Goal: Transaction & Acquisition: Purchase product/service

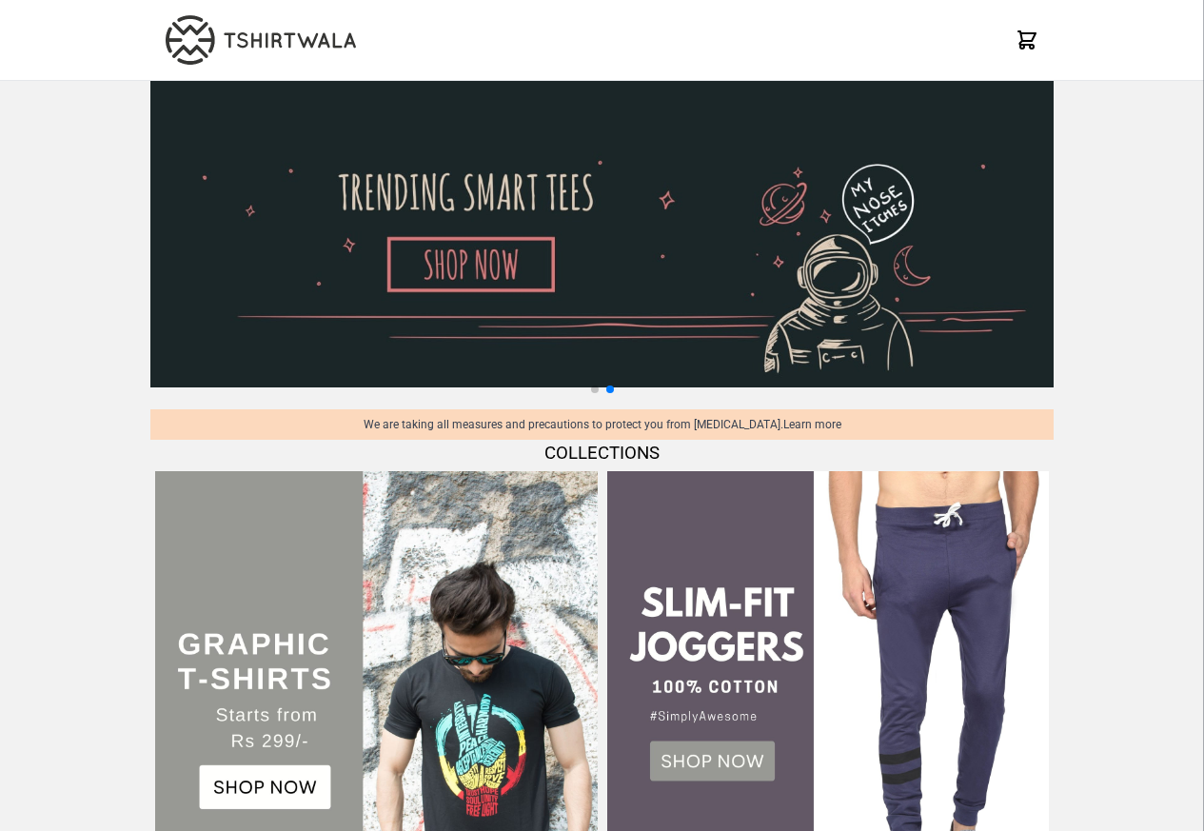
click at [1133, 19] on div "X" at bounding box center [602, 40] width 1204 height 81
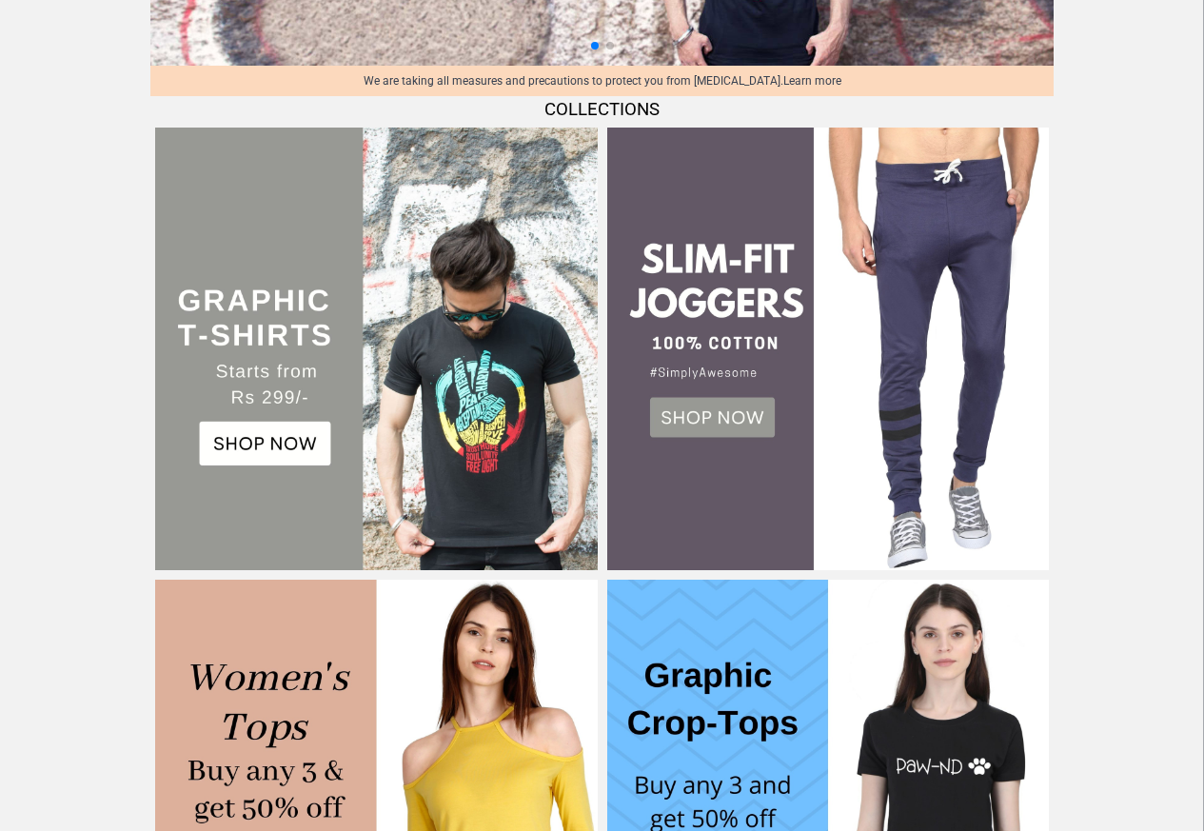
scroll to position [457, 0]
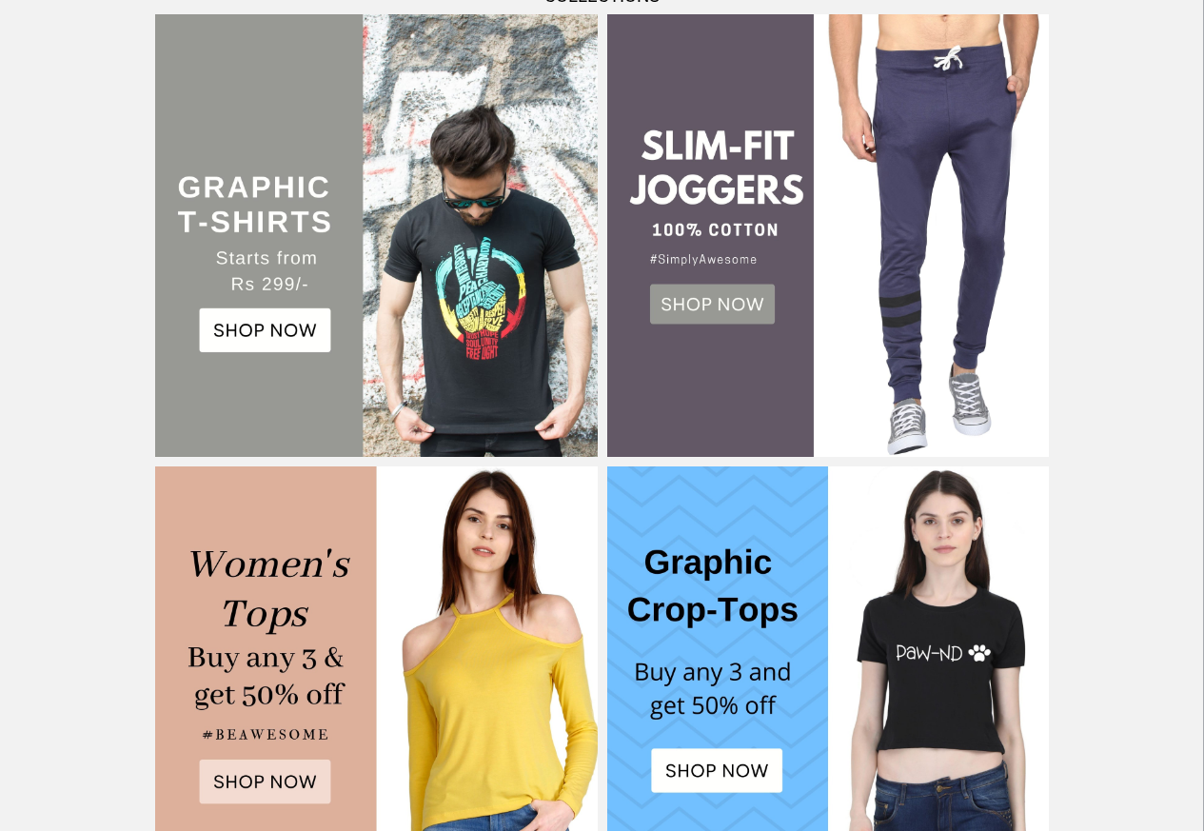
click at [253, 336] on img at bounding box center [376, 235] width 442 height 442
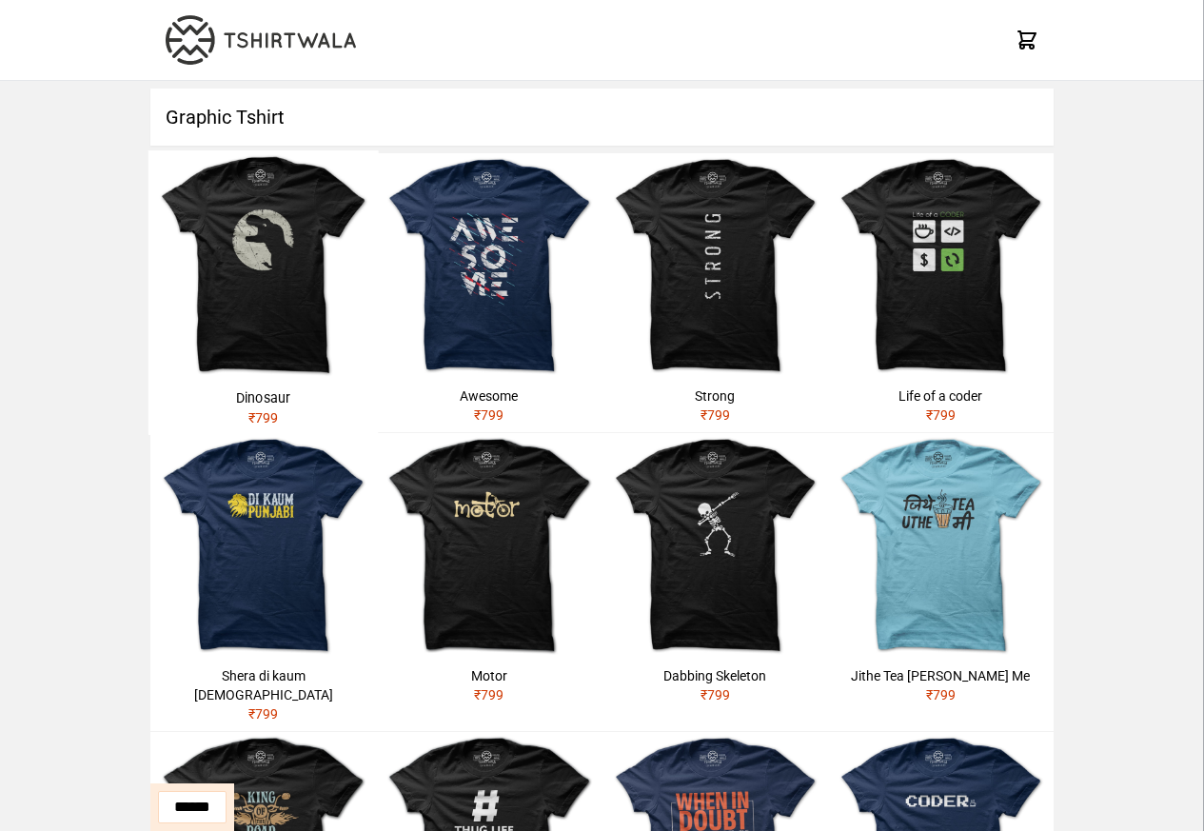
click at [224, 282] on img at bounding box center [263, 265] width 230 height 230
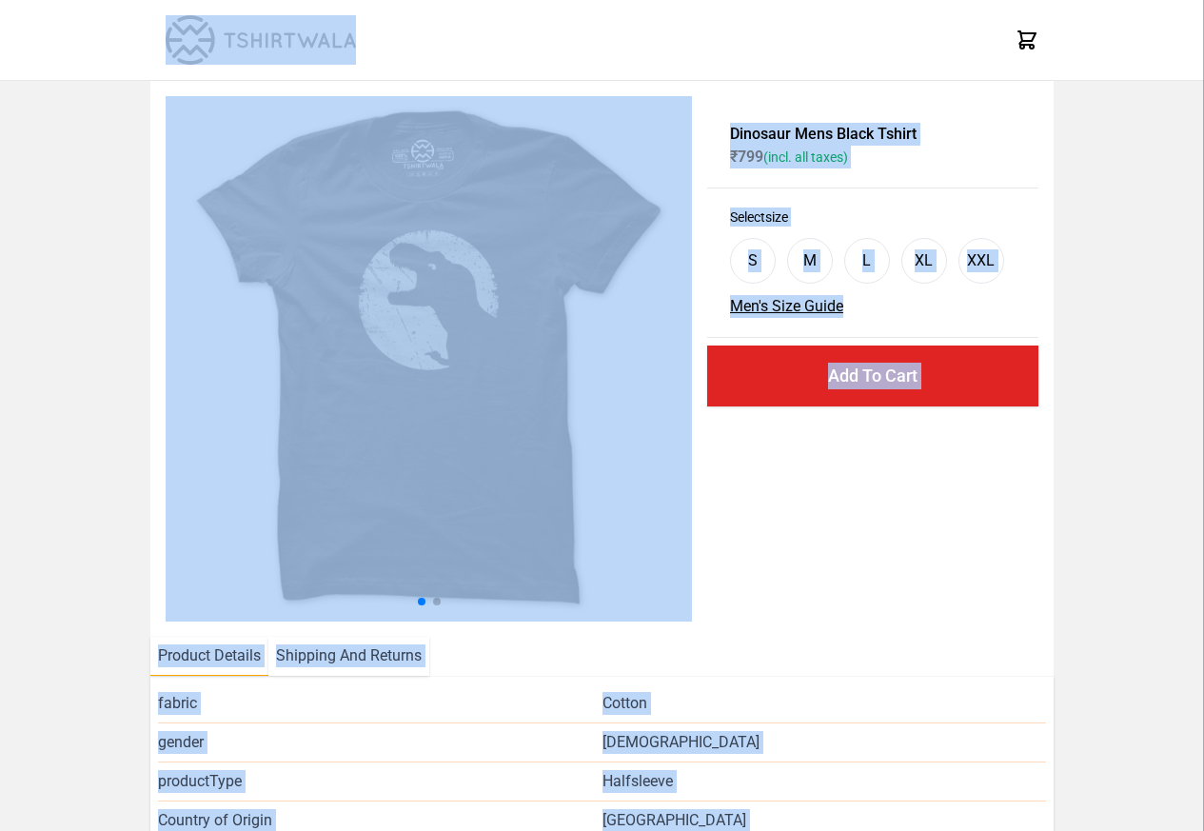
select select "*********"
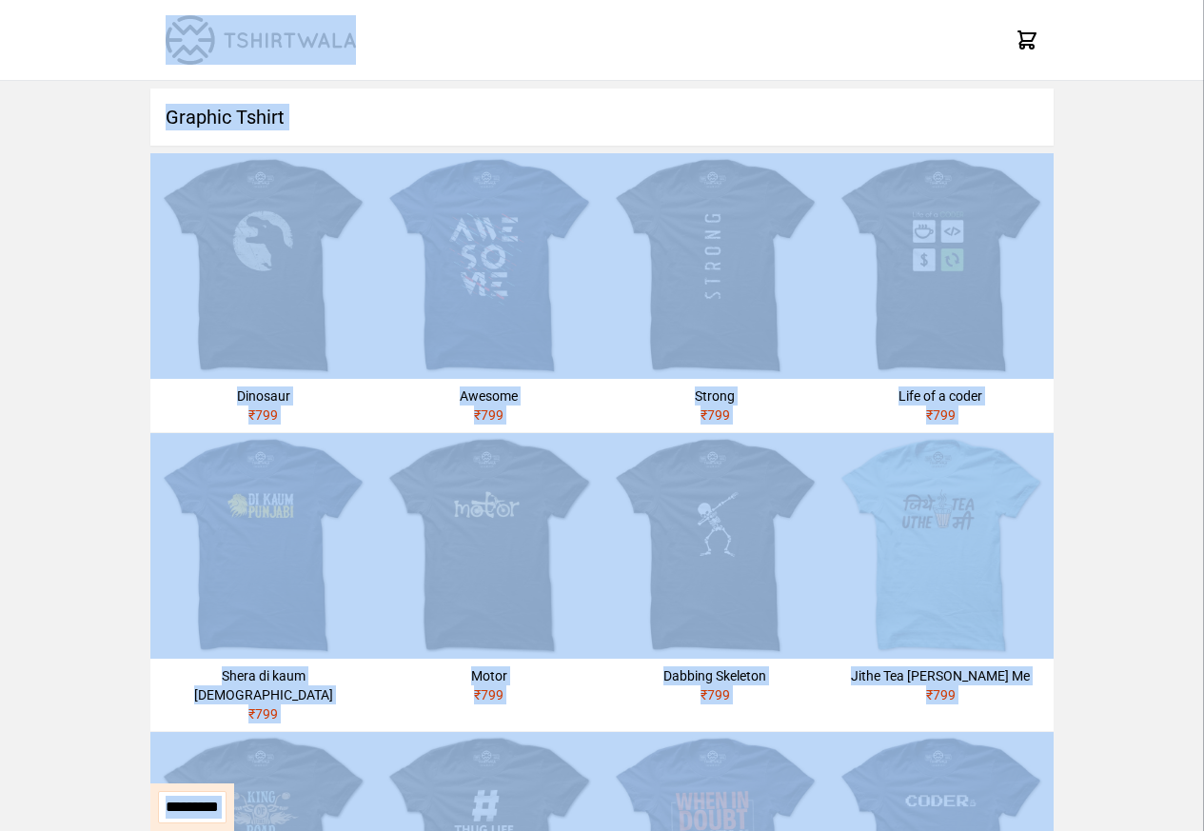
click at [238, 113] on h1 "Graphic Tshirt" at bounding box center [601, 116] width 903 height 57
click at [1151, 71] on div "X" at bounding box center [602, 40] width 1204 height 81
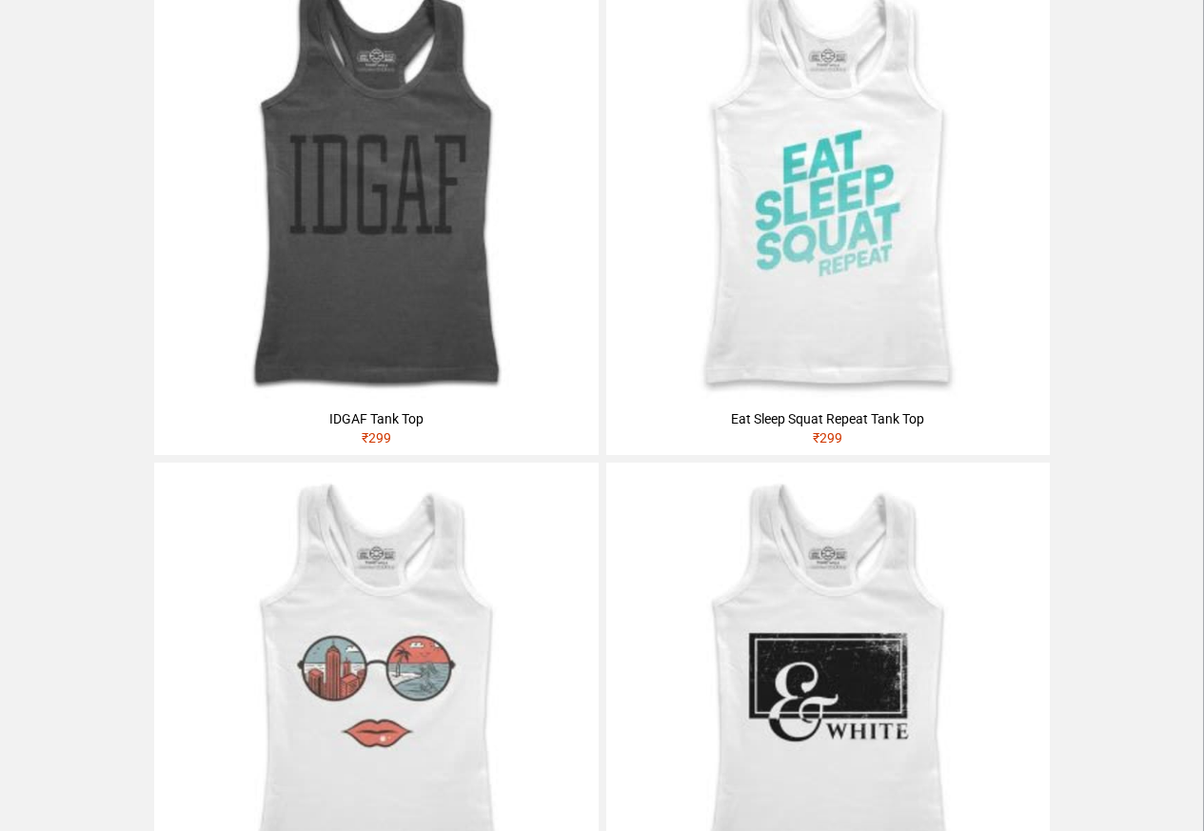
scroll to position [3197, 0]
